Goal: Task Accomplishment & Management: Manage account settings

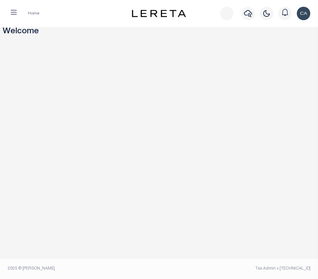
click at [16, 12] on button "button" at bounding box center [13, 13] width 17 height 13
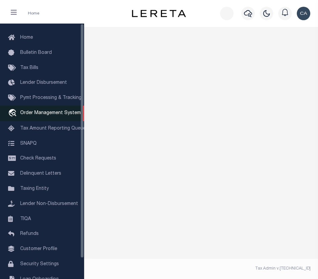
click at [46, 118] on link "travel_explore Order Management System" at bounding box center [42, 113] width 84 height 15
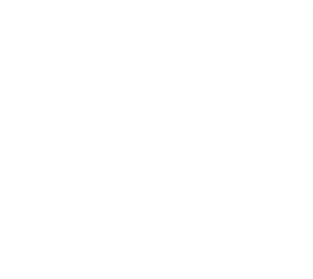
select select "200"
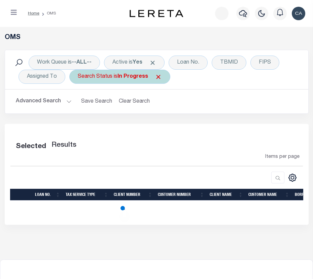
select select "200"
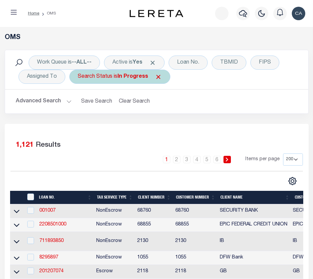
click at [155, 78] on div "Search Status is In Progress" at bounding box center [119, 77] width 101 height 14
select select "IP"
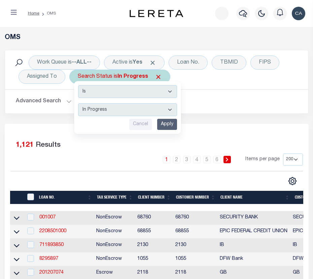
click at [156, 78] on span "Click to Remove" at bounding box center [158, 76] width 7 height 7
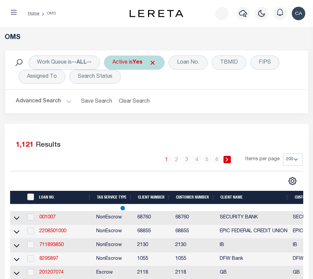
click at [154, 63] on span "Click to Remove" at bounding box center [152, 62] width 7 height 7
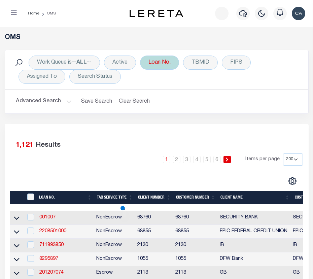
click at [161, 65] on div "Loan No." at bounding box center [159, 62] width 39 height 14
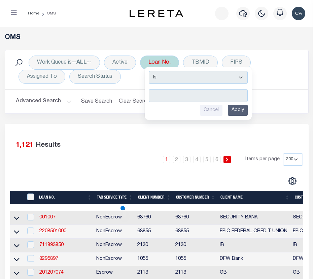
type input "Automation-01-31-25T03:32:39"
click at [235, 110] on input "Apply" at bounding box center [238, 110] width 20 height 11
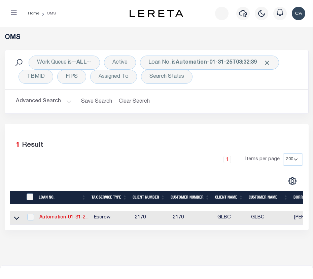
click at [69, 212] on td "Automation-01-31-2..." at bounding box center [64, 218] width 54 height 14
checkbox input "true"
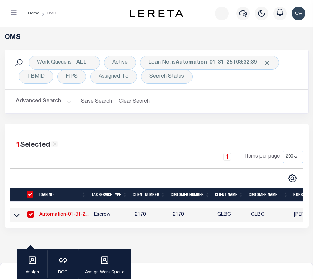
click at [68, 217] on link "Automation-01-31-2..." at bounding box center [63, 214] width 49 height 5
type input "Automation-01-31-25T03:32:39"
type input "[PERSON_NAME]"
select select
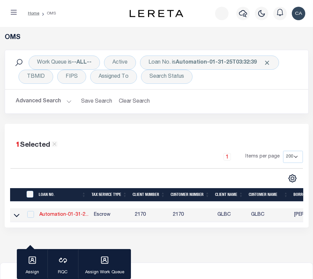
type input "[STREET_ADDRESS]"
type input "[GEOGRAPHIC_DATA] OR 97005-2483"
type input "[DATE]"
select select "10"
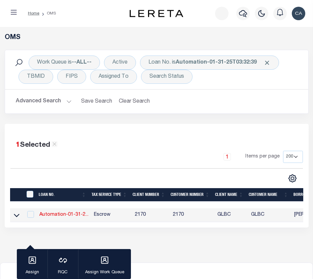
select select "Escrow"
type input "[STREET_ADDRESS]"
type input "1"
type input "[GEOGRAPHIC_DATA] OR 97005-2483"
type input "123456"
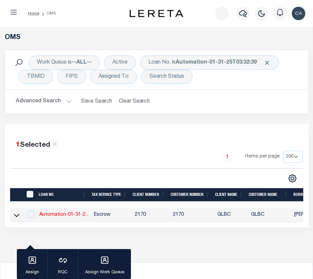
type input "OR"
type textarea "test legal"
type textarea "TEST COMMENT"
select select "4580"
select select "3"
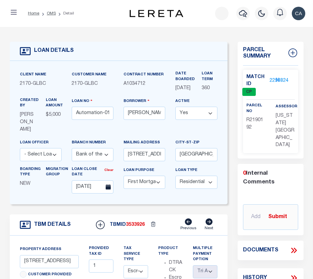
click at [269, 80] on link "2258824" at bounding box center [278, 80] width 19 height 7
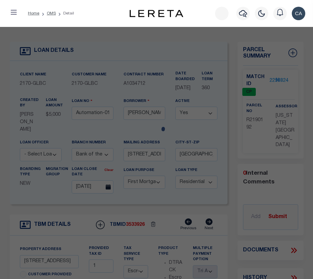
checkbox input "false"
select select "CP"
type input "TE,[PERSON_NAME]"
select select "ATL"
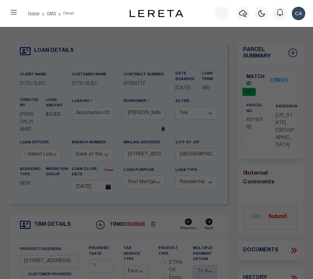
select select "ADD"
type input "[STREET_ADDRESS]"
type input "[GEOGRAPHIC_DATA], [GEOGRAPHIC_DATA] 97005"
type textarea "LOFTS AT 45 CENTRAL CONDO SUPP NO. 5: [STREET_ADDRESS]"
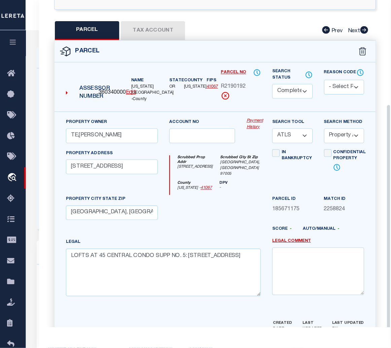
scroll to position [129, 0]
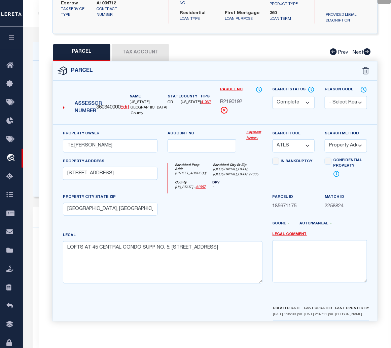
drag, startPoint x: 152, startPoint y: 57, endPoint x: 152, endPoint y: 50, distance: 7.4
click at [152, 52] on div "QC QC QC" at bounding box center [215, 112] width 352 height 433
click at [152, 49] on button "Tax Account" at bounding box center [140, 52] width 57 height 17
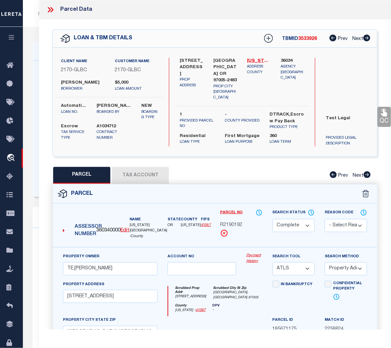
select select "100"
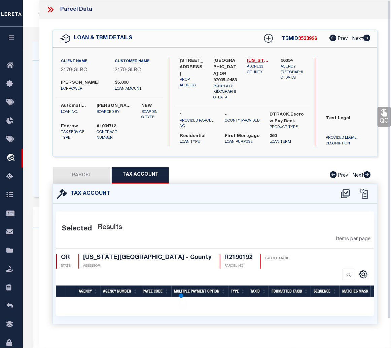
select select "100"
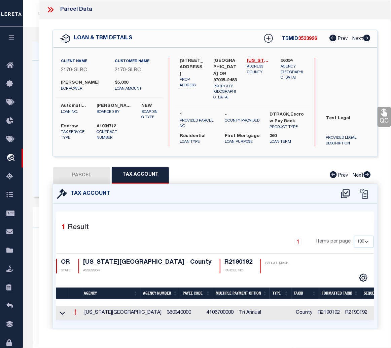
click at [76, 278] on link at bounding box center [75, 313] width 7 height 5
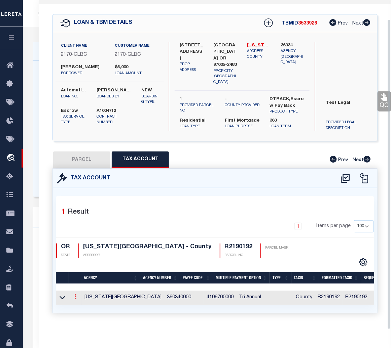
click at [75, 278] on icon at bounding box center [75, 296] width 2 height 5
click at [78, 278] on link at bounding box center [75, 297] width 7 height 5
click at [67, 278] on td at bounding box center [62, 298] width 13 height 14
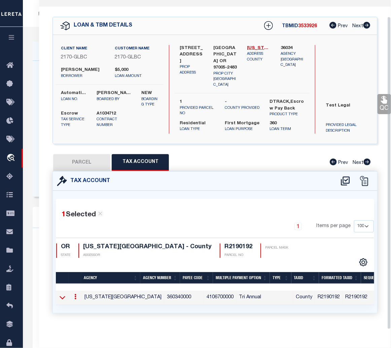
click at [65, 278] on icon at bounding box center [62, 297] width 6 height 7
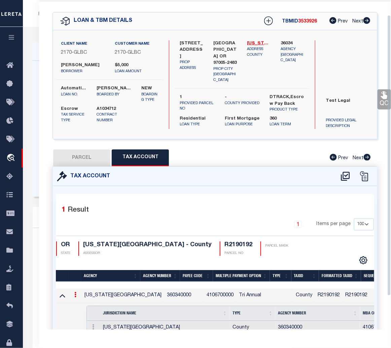
scroll to position [56, 0]
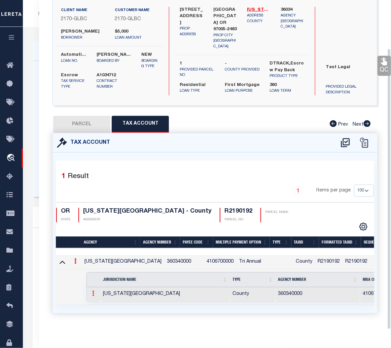
click at [94, 278] on link at bounding box center [92, 294] width 7 height 5
click at [93, 278] on icon at bounding box center [93, 293] width 2 height 5
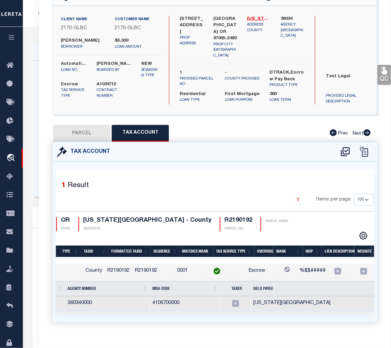
scroll to position [0, 222]
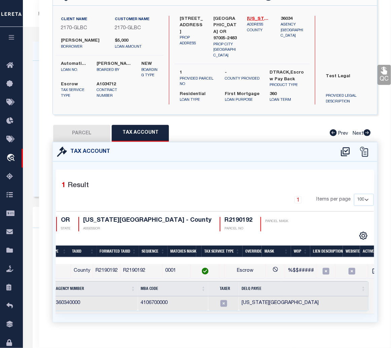
drag, startPoint x: 99, startPoint y: 146, endPoint x: 100, endPoint y: 137, distance: 8.8
click at [99, 145] on div "Tax Account" at bounding box center [215, 151] width 324 height 19
click at [100, 135] on button "PARCEL" at bounding box center [81, 133] width 57 height 17
select select "AS"
select select
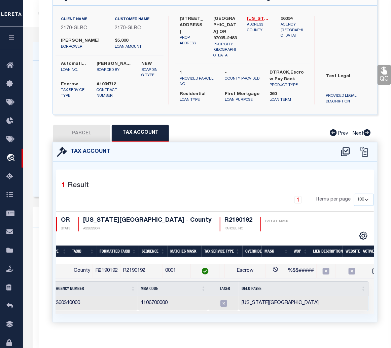
select select
checkbox input "false"
select select "CP"
type input "TE,[PERSON_NAME]"
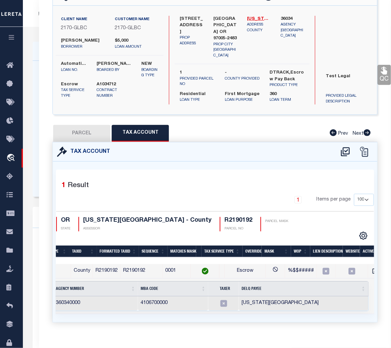
select select "ATL"
select select "ADD"
type input "[STREET_ADDRESS]"
type input "[GEOGRAPHIC_DATA], [GEOGRAPHIC_DATA] 97005"
type textarea "LOFTS AT 45 CENTRAL CONDO SUPP NO. 5: [STREET_ADDRESS]"
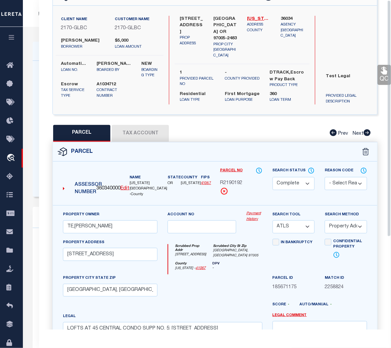
scroll to position [0, 0]
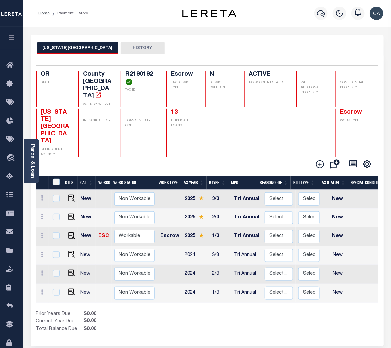
click at [221, 157] on div "Add Installment Line Bad Parcel Fees" at bounding box center [206, 163] width 341 height 13
click at [320, 160] on icon at bounding box center [320, 164] width 8 height 8
click at [319, 160] on icon "" at bounding box center [320, 164] width 8 height 8
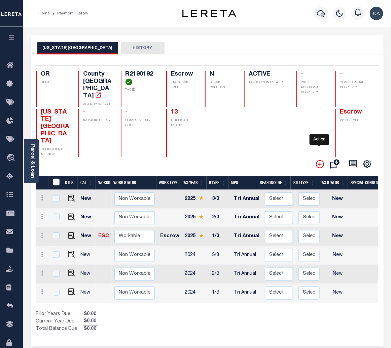
click at [319, 160] on icon "" at bounding box center [320, 164] width 8 height 8
click at [315, 160] on button "Add Installment Line Bad Parcel Request Check Create SNAP Batch Fees" at bounding box center [318, 164] width 17 height 9
click at [317, 160] on icon "" at bounding box center [320, 164] width 8 height 8
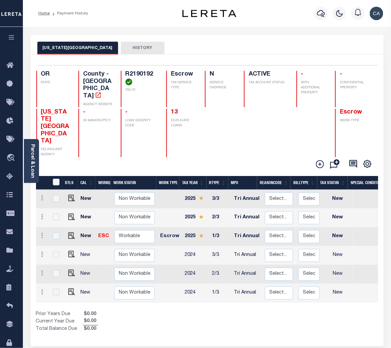
click at [227, 157] on div "Add Installment Line Bad Parcel Fees" at bounding box center [206, 163] width 341 height 13
click at [121, 48] on button "HISTORY" at bounding box center [143, 48] width 44 height 13
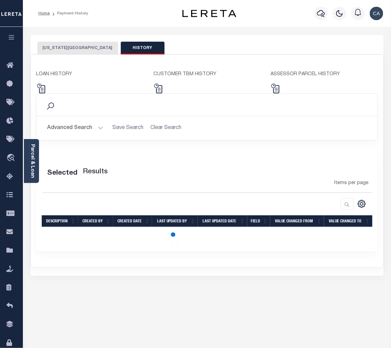
click at [76, 50] on button "[US_STATE][GEOGRAPHIC_DATA]" at bounding box center [77, 48] width 81 height 13
